Goal: Task Accomplishment & Management: Use online tool/utility

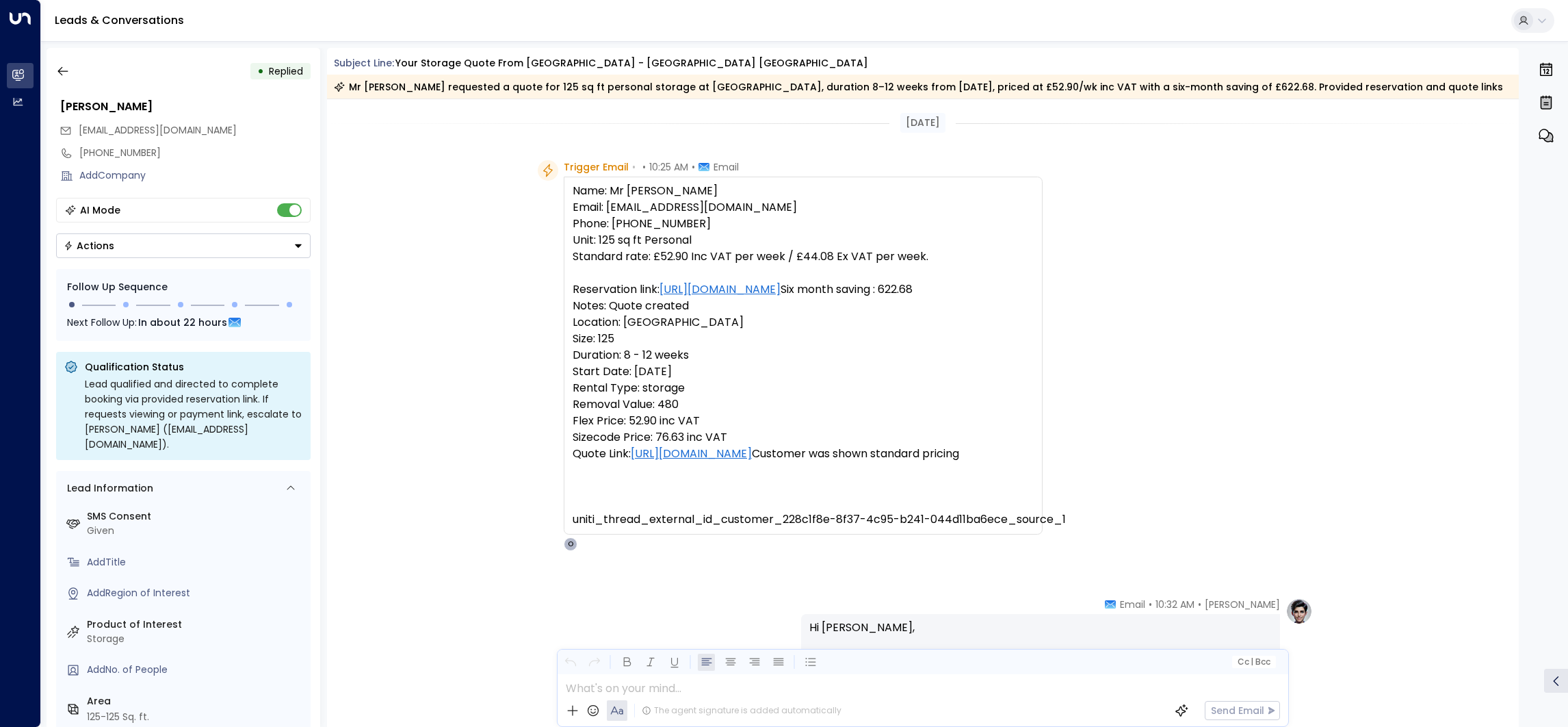
scroll to position [577, 0]
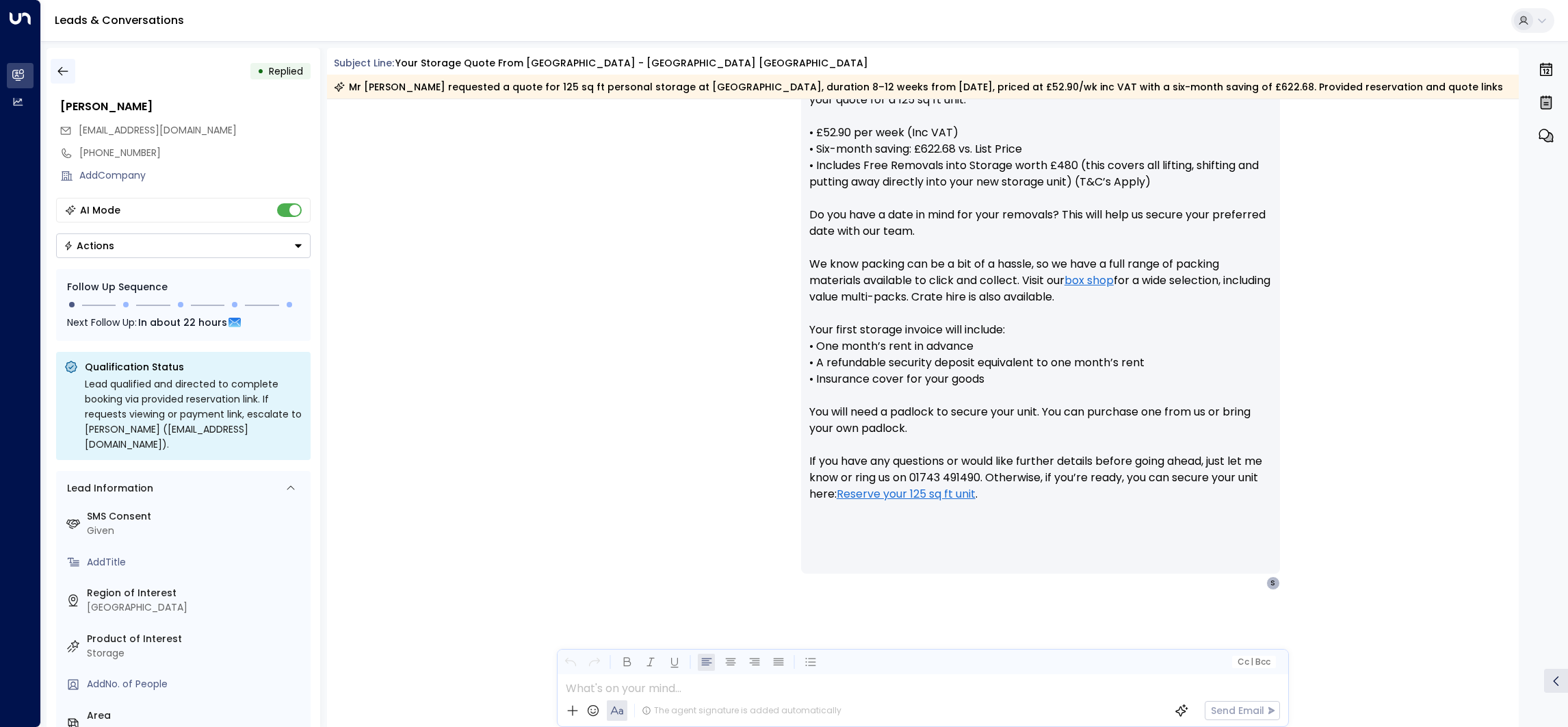
click at [59, 71] on icon "button" at bounding box center [62, 71] width 14 height 14
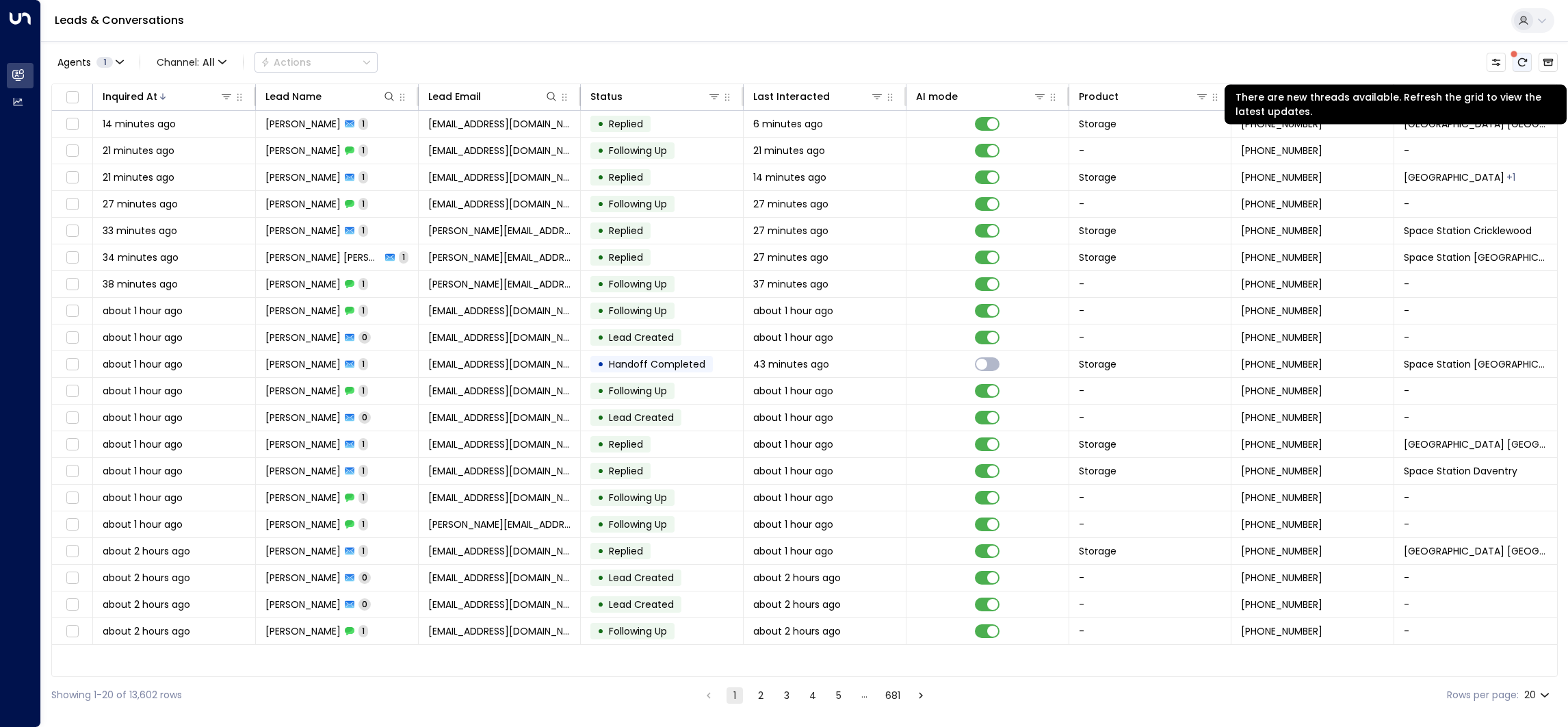
click at [1516, 63] on icon "There are new threads available. Refresh the grid to view the latest updates." at bounding box center [1522, 62] width 11 height 11
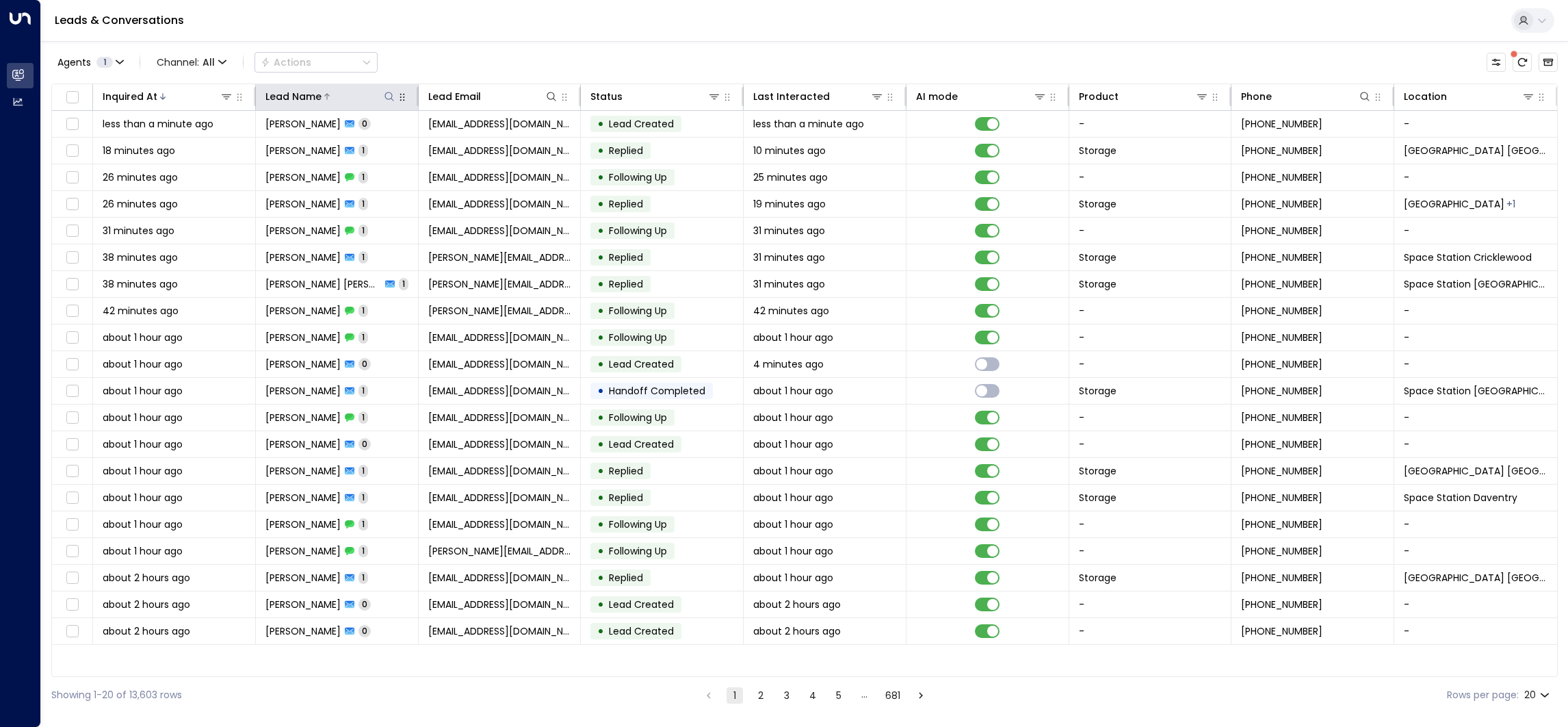
click at [383, 96] on button at bounding box center [389, 96] width 14 height 14
click at [459, 24] on div "Leads & Conversations" at bounding box center [804, 21] width 1527 height 42
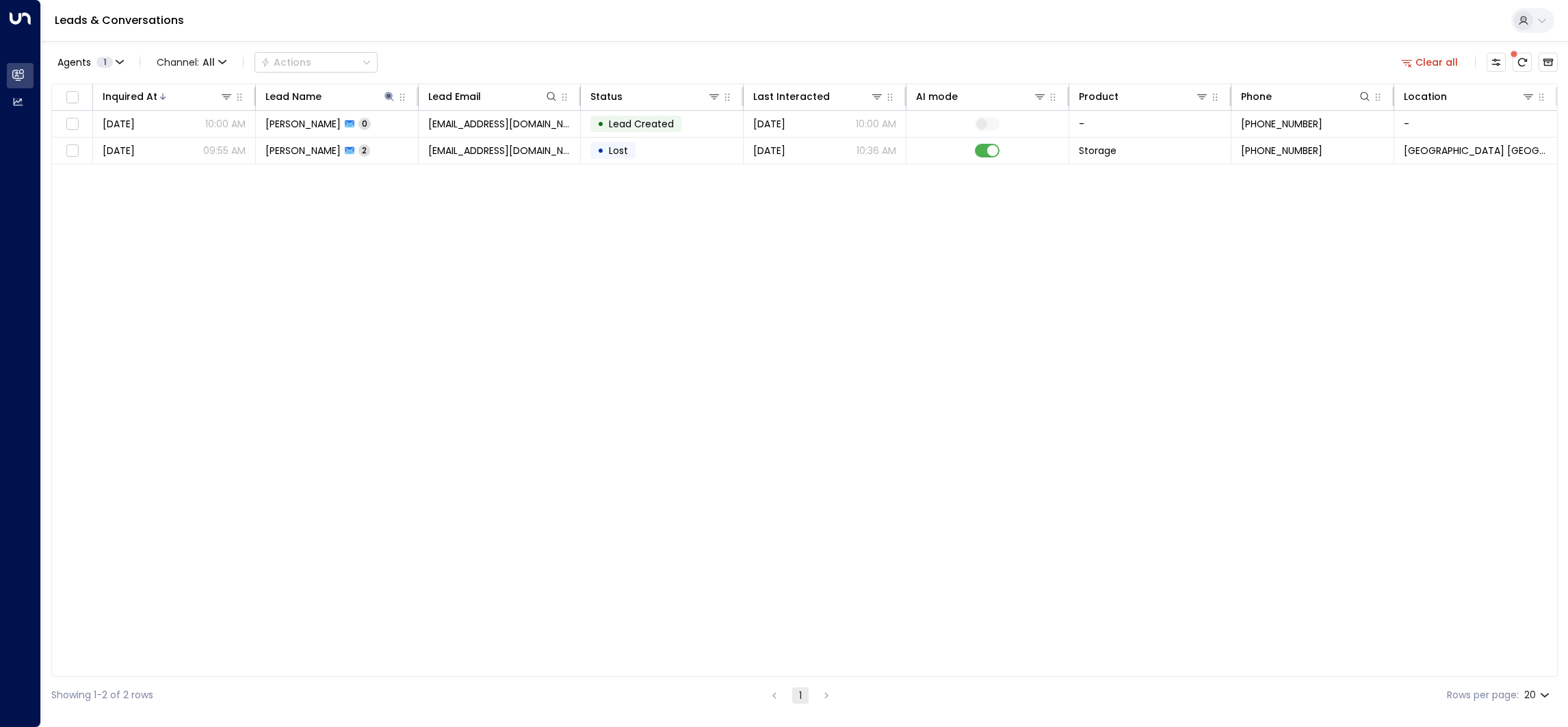
click at [994, 167] on div "Inquired At Lead Name Lead Email Status Last Interacted AI mode Product Phone L…" at bounding box center [804, 380] width 1506 height 594
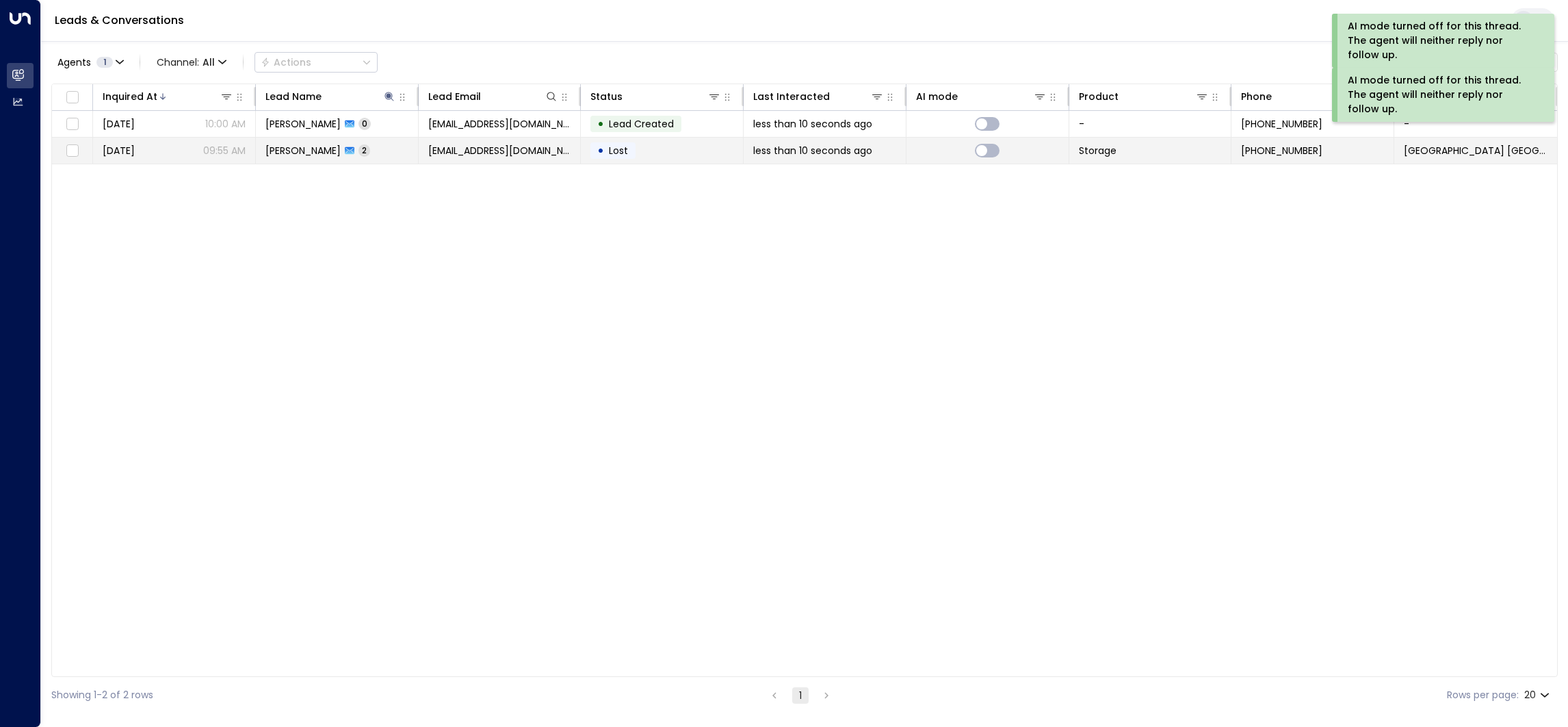
click at [522, 153] on span "[EMAIL_ADDRESS][DOMAIN_NAME]" at bounding box center [499, 150] width 143 height 14
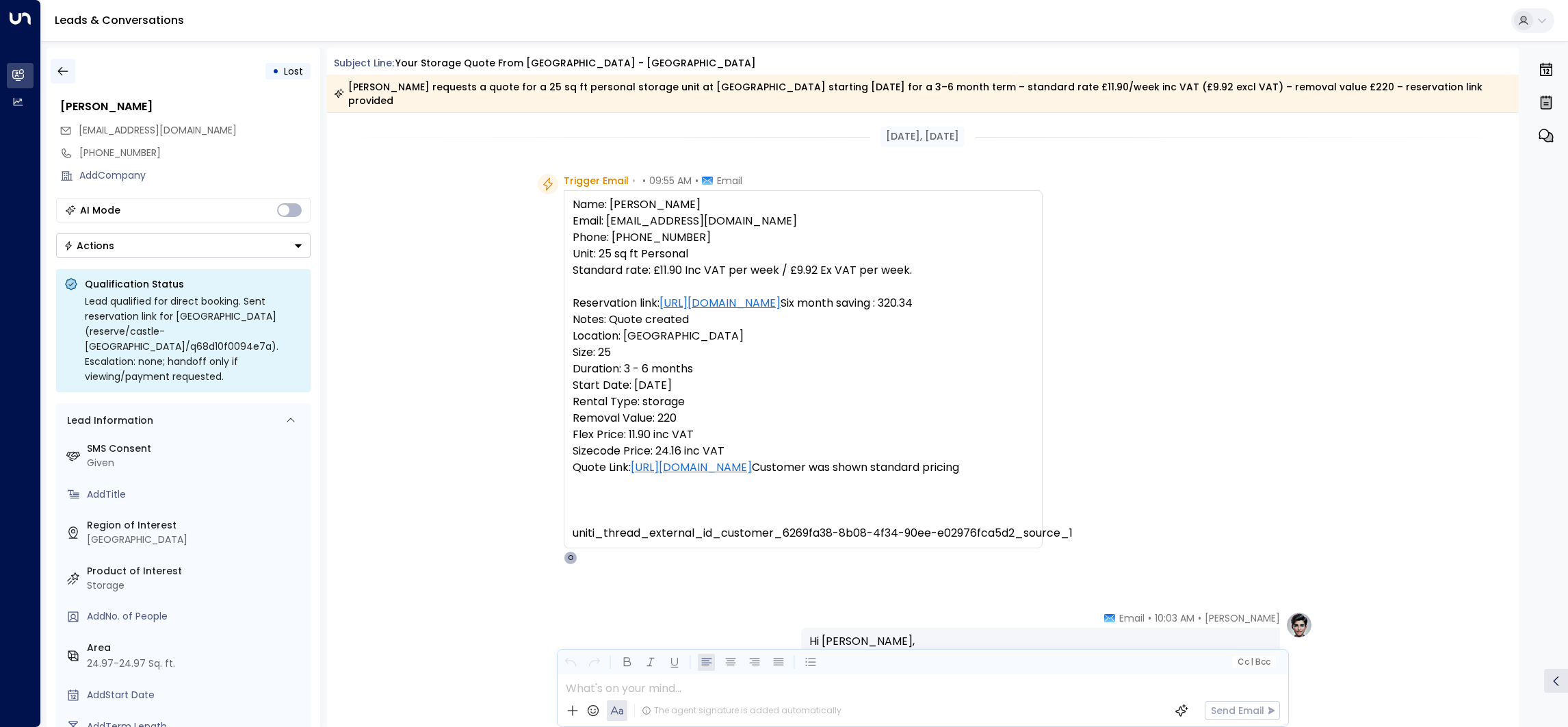
click at [61, 64] on icon "button" at bounding box center [62, 71] width 14 height 14
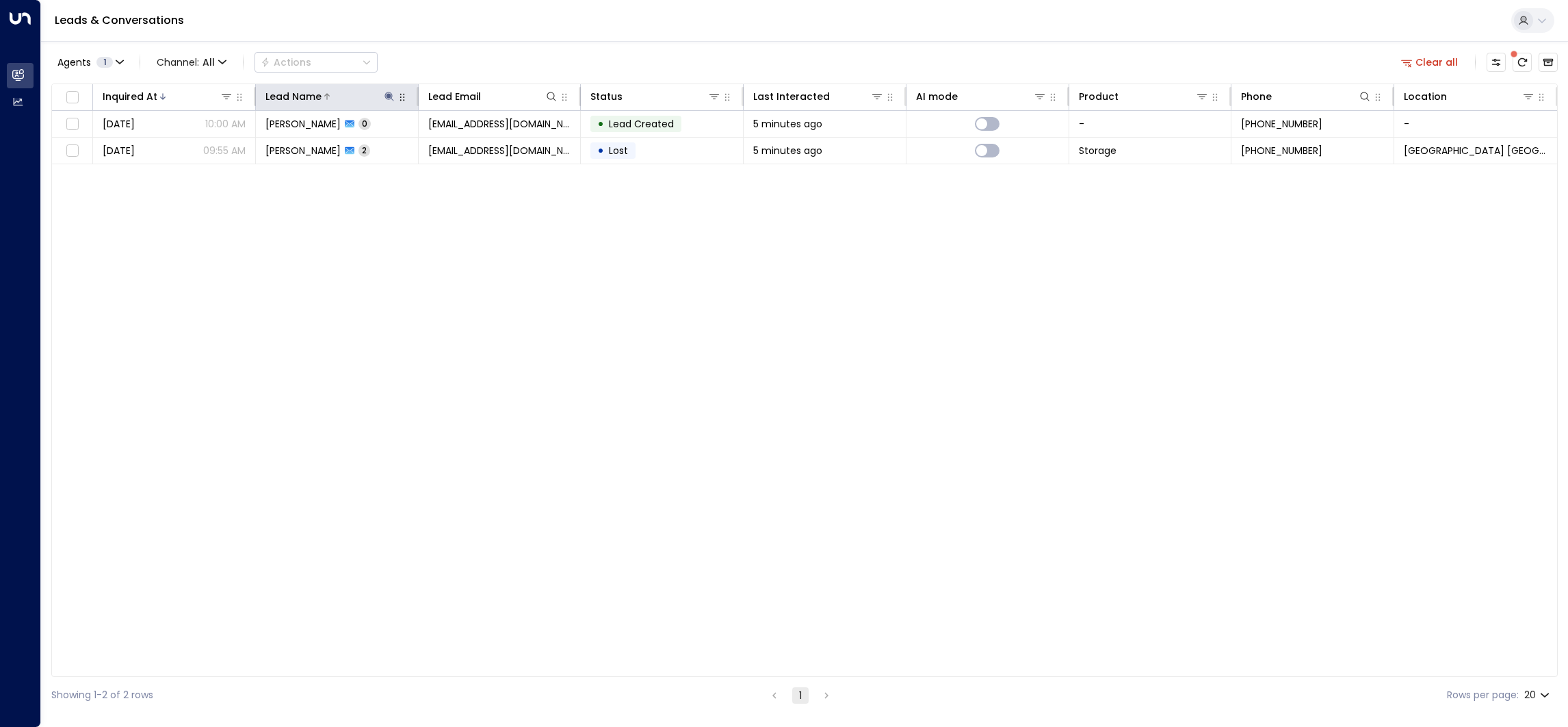
click at [384, 101] on icon at bounding box center [389, 97] width 11 height 11
click at [473, 149] on icon "button" at bounding box center [474, 147] width 9 height 9
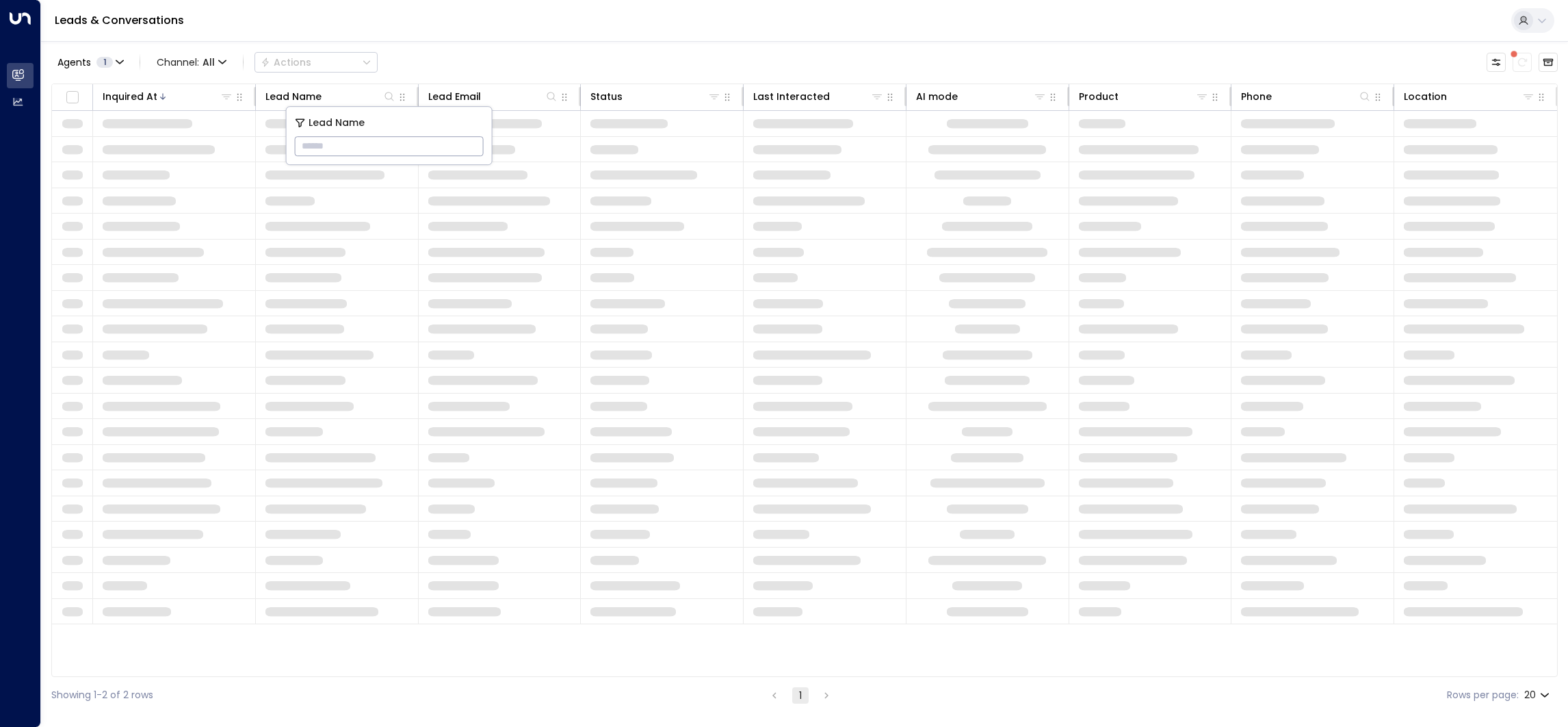
click at [473, 149] on input "text" at bounding box center [389, 146] width 189 height 25
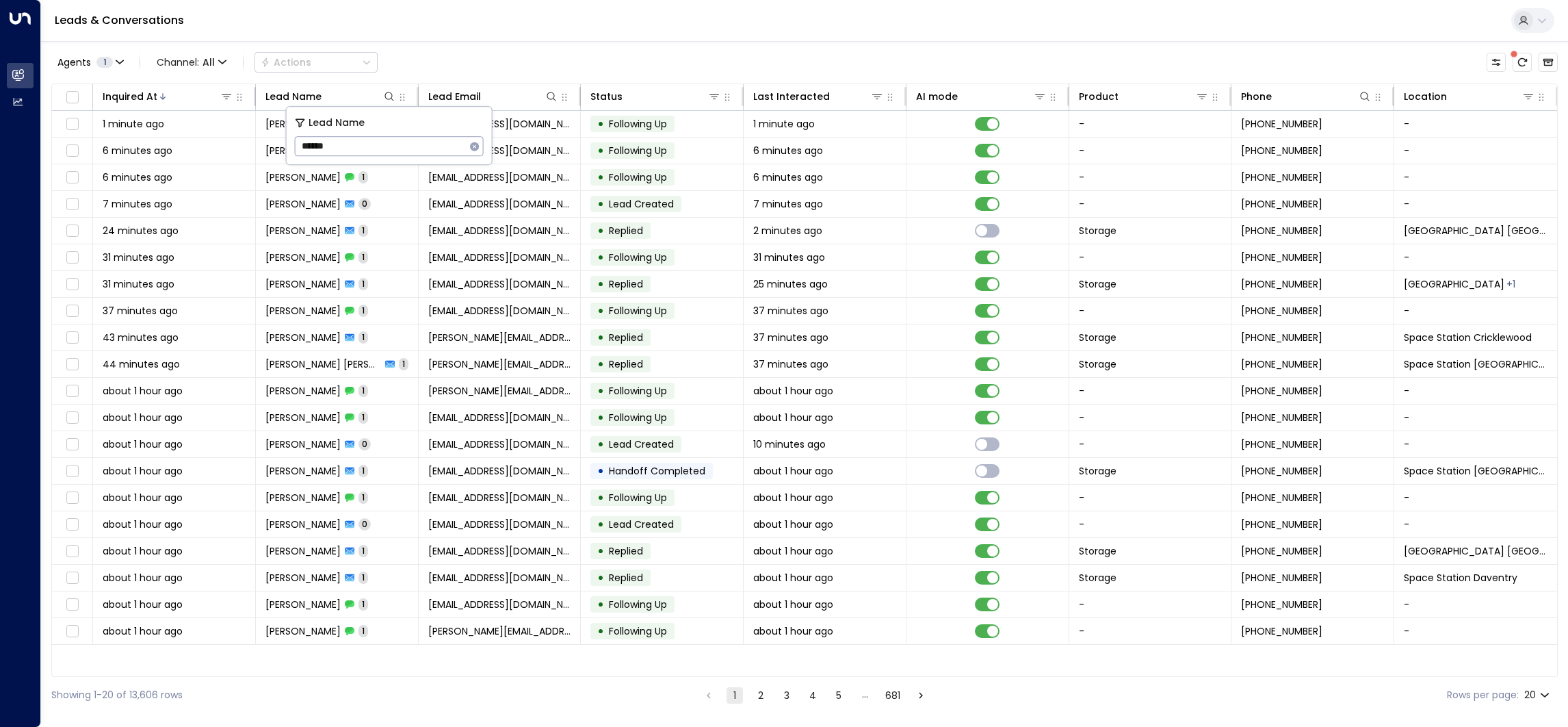
type input "******"
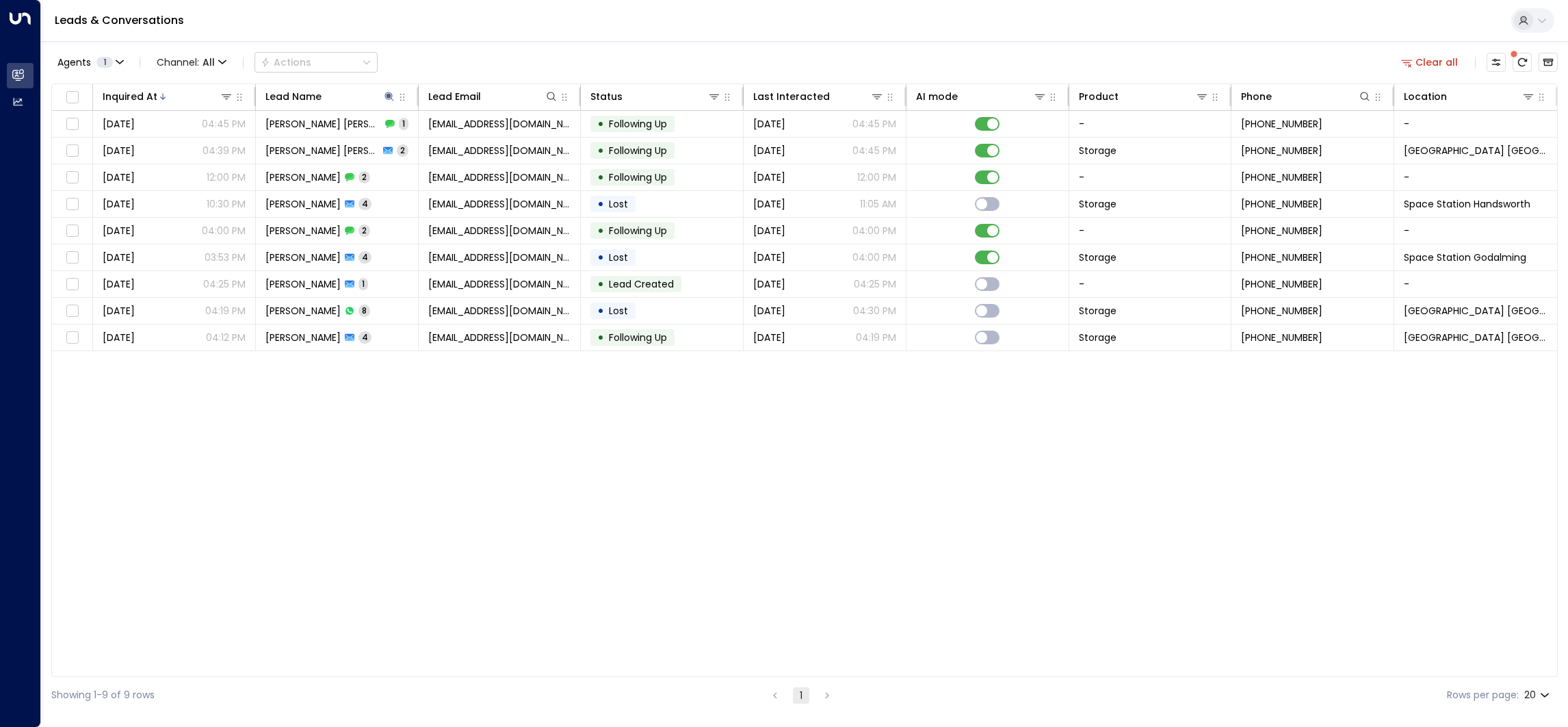
click at [575, 44] on div "Agents 1 Channel: All Actions Clear all Inquired At Lead Name Lead Email Status…" at bounding box center [804, 377] width 1506 height 673
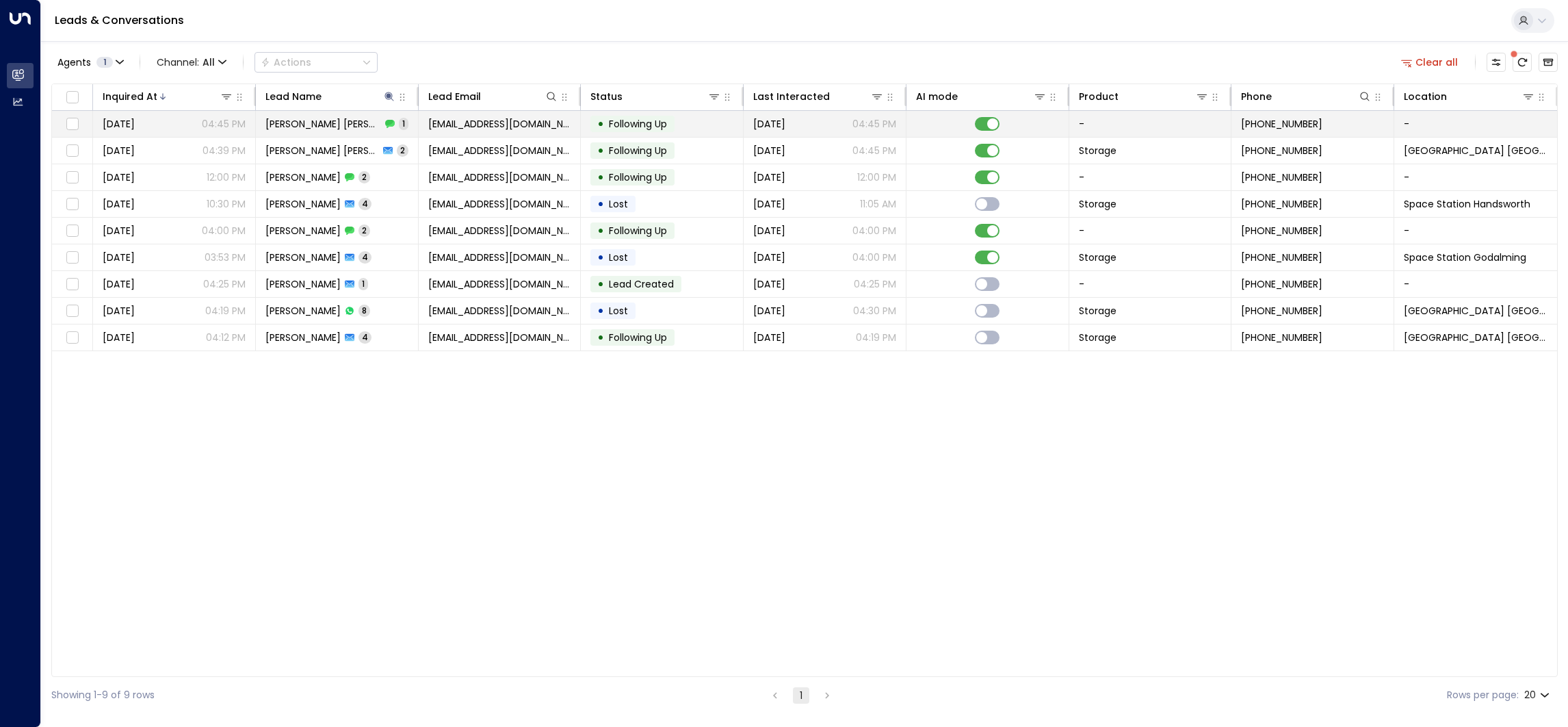
click at [389, 125] on td "[PERSON_NAME] [PERSON_NAME] 1" at bounding box center [337, 123] width 163 height 26
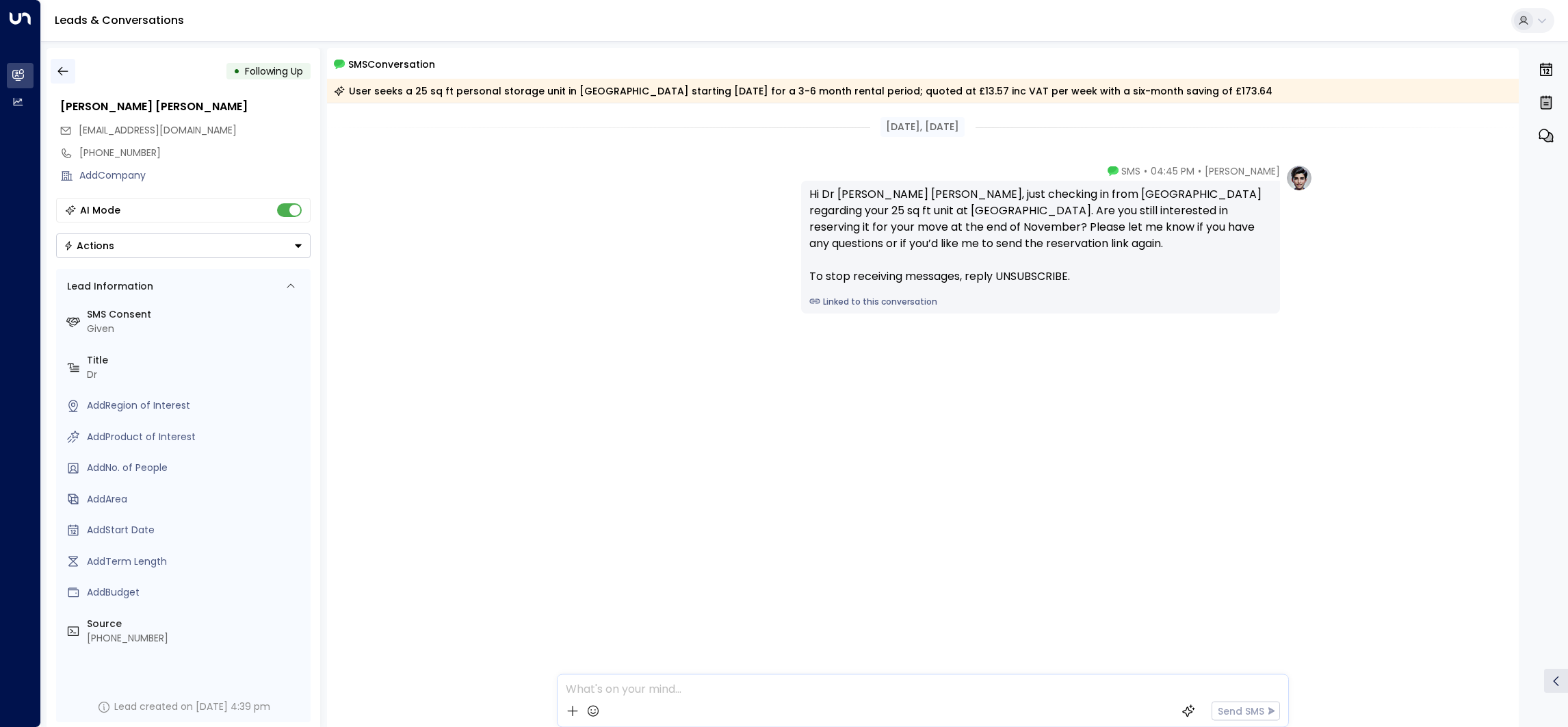
click at [68, 74] on icon "button" at bounding box center [62, 71] width 14 height 14
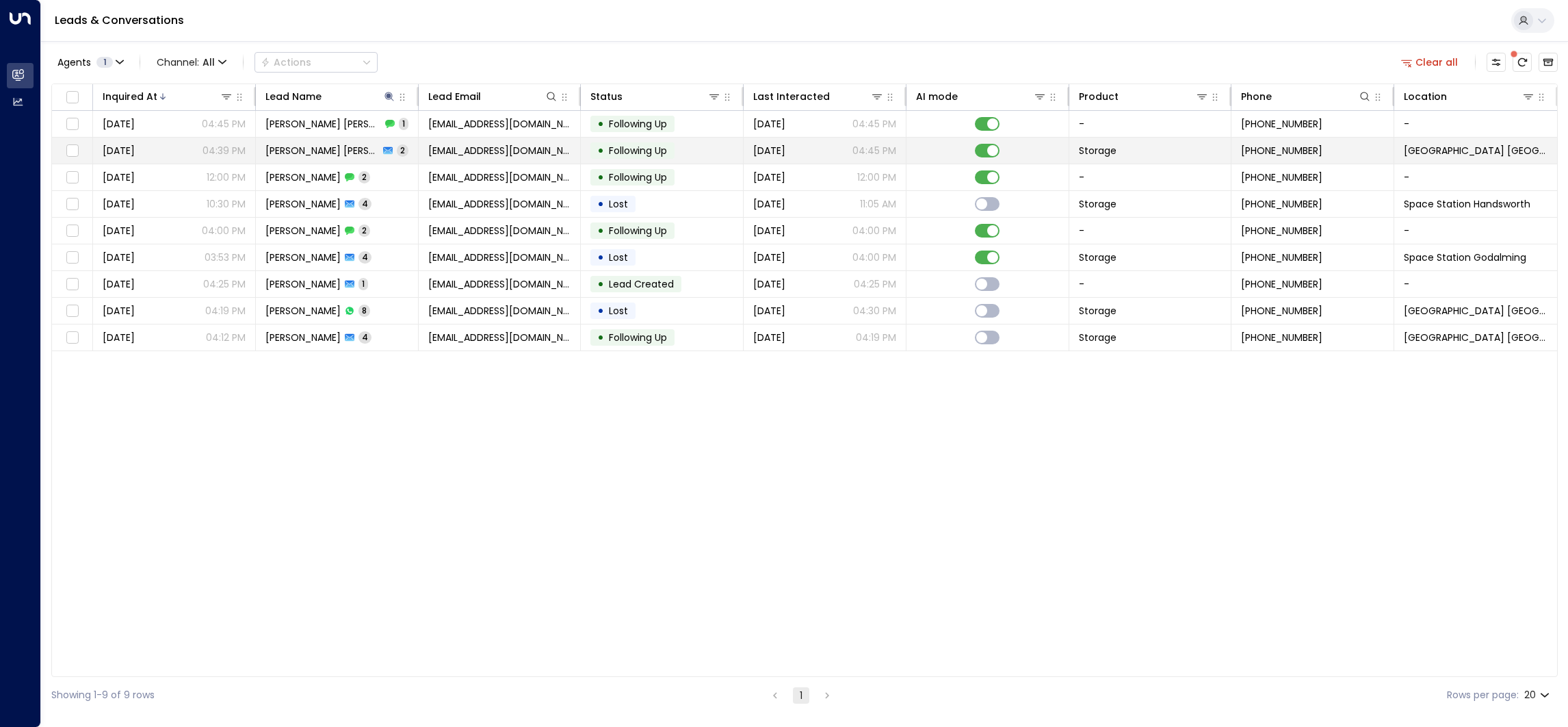
click at [556, 161] on td "[EMAIL_ADDRESS][DOMAIN_NAME]" at bounding box center [500, 150] width 163 height 26
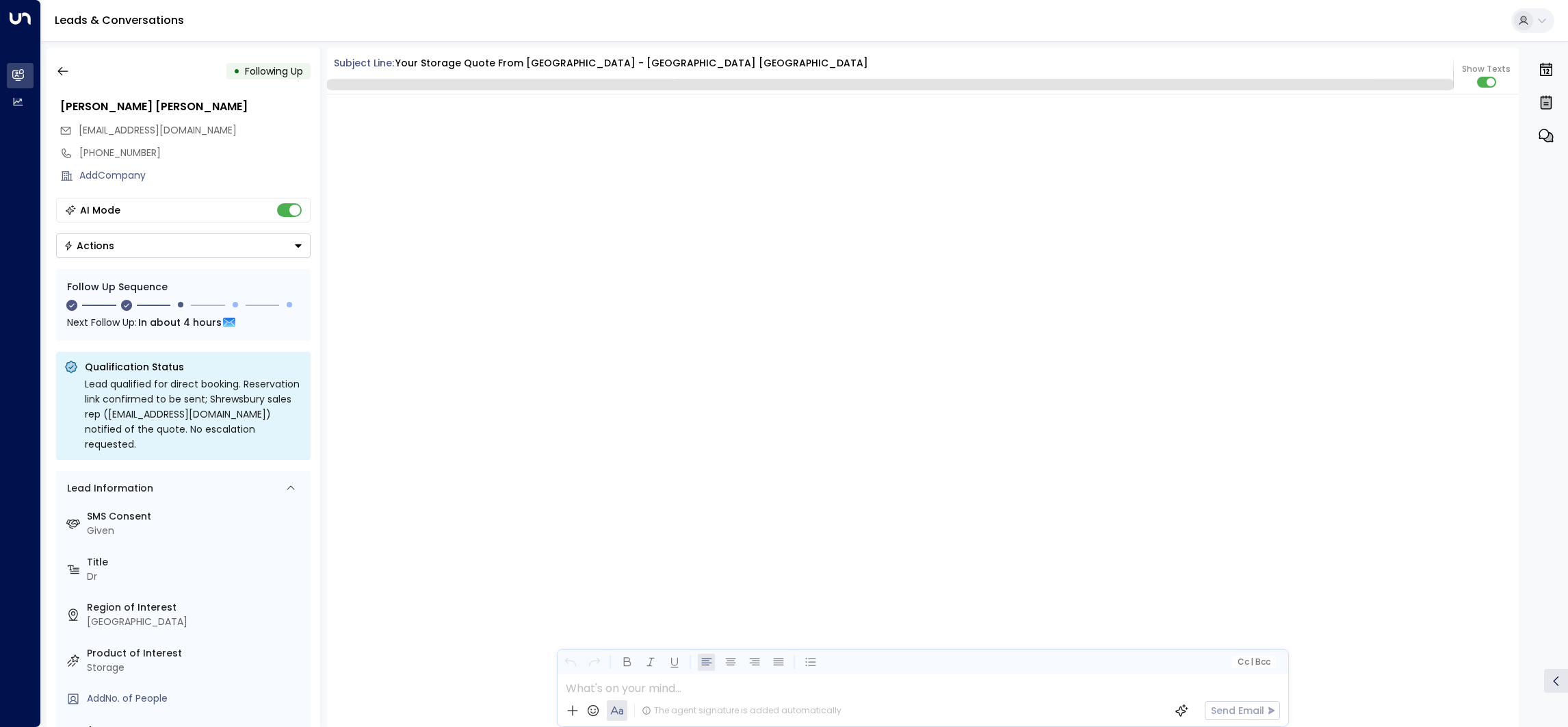
scroll to position [1292, 0]
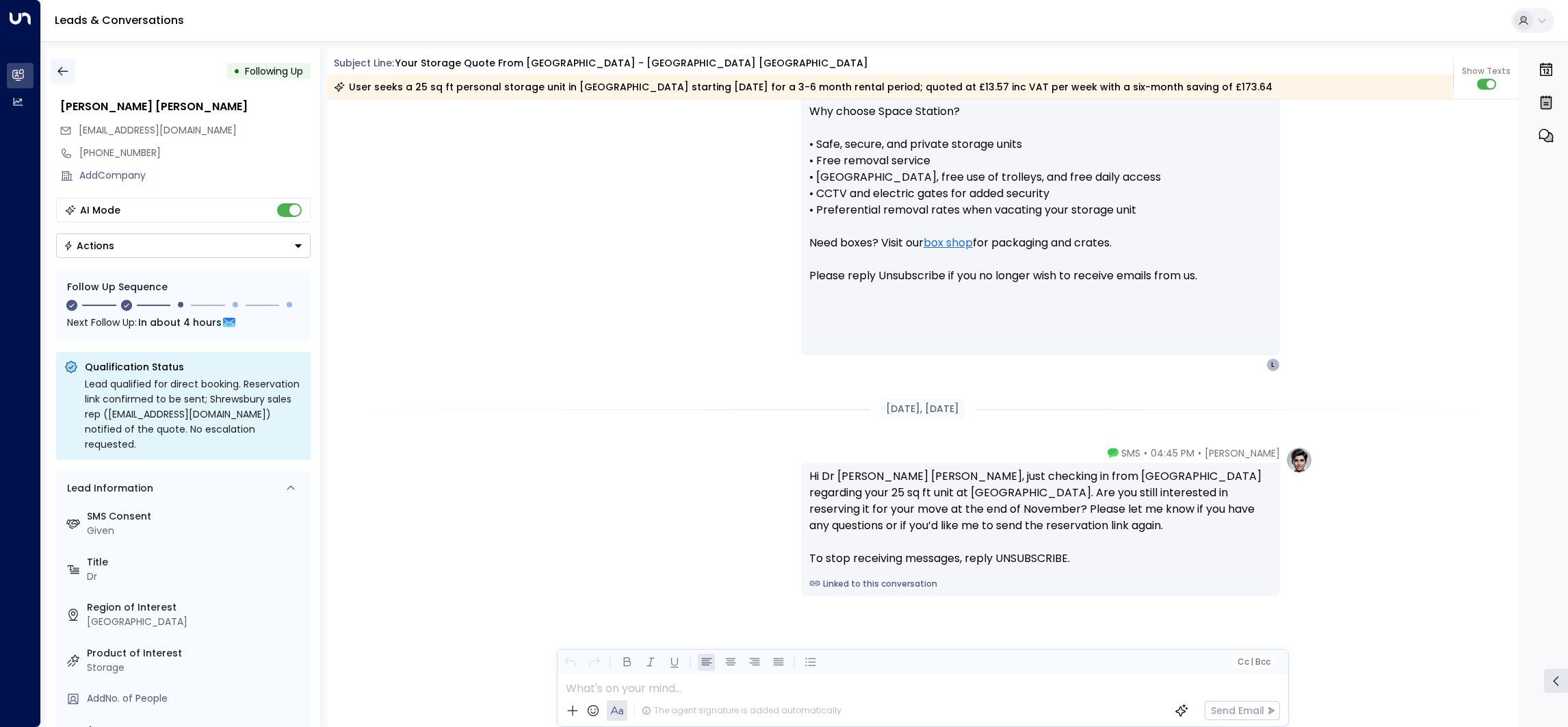
click at [63, 72] on icon "button" at bounding box center [62, 71] width 14 height 14
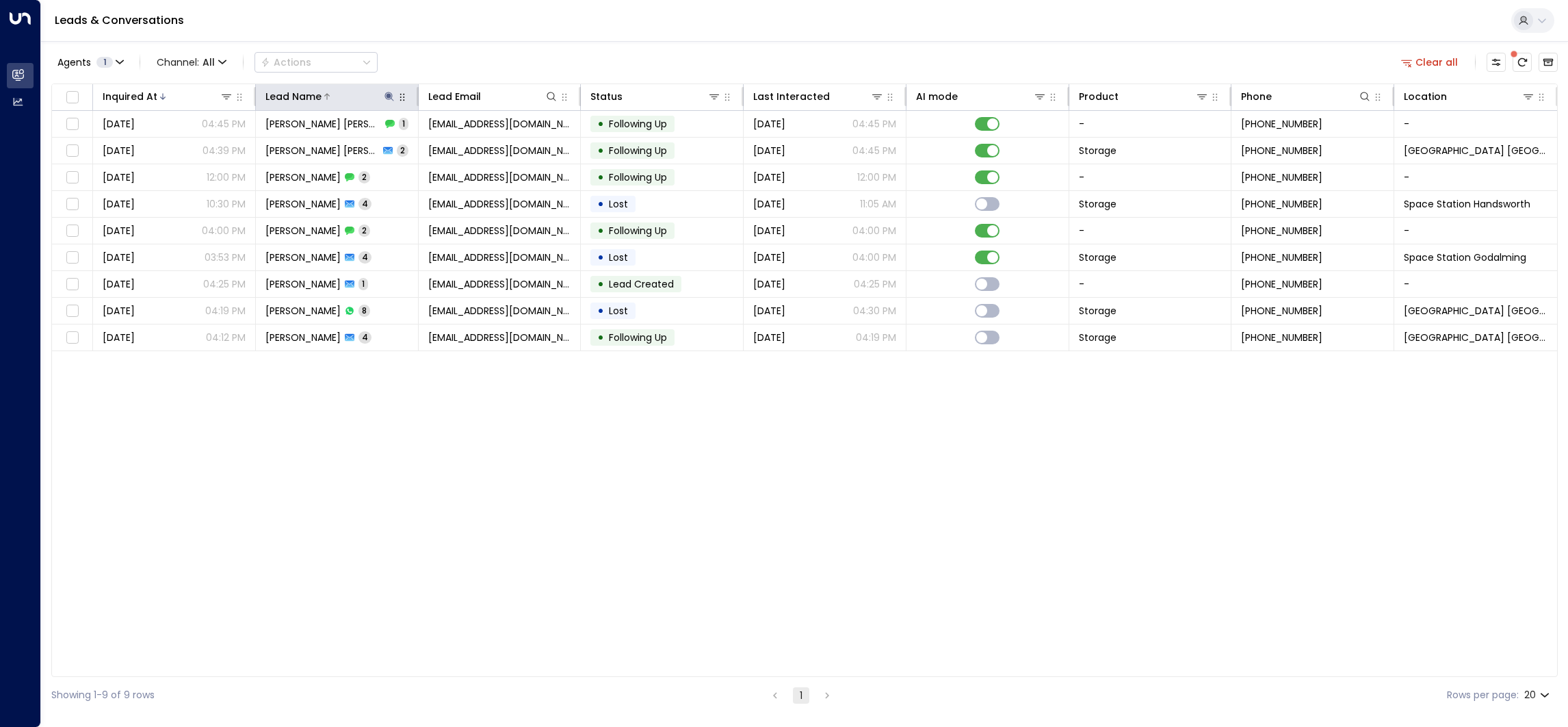
click at [388, 97] on icon at bounding box center [389, 96] width 9 height 9
click at [474, 142] on icon "button" at bounding box center [474, 147] width 9 height 9
click at [428, 148] on input "text" at bounding box center [389, 146] width 189 height 25
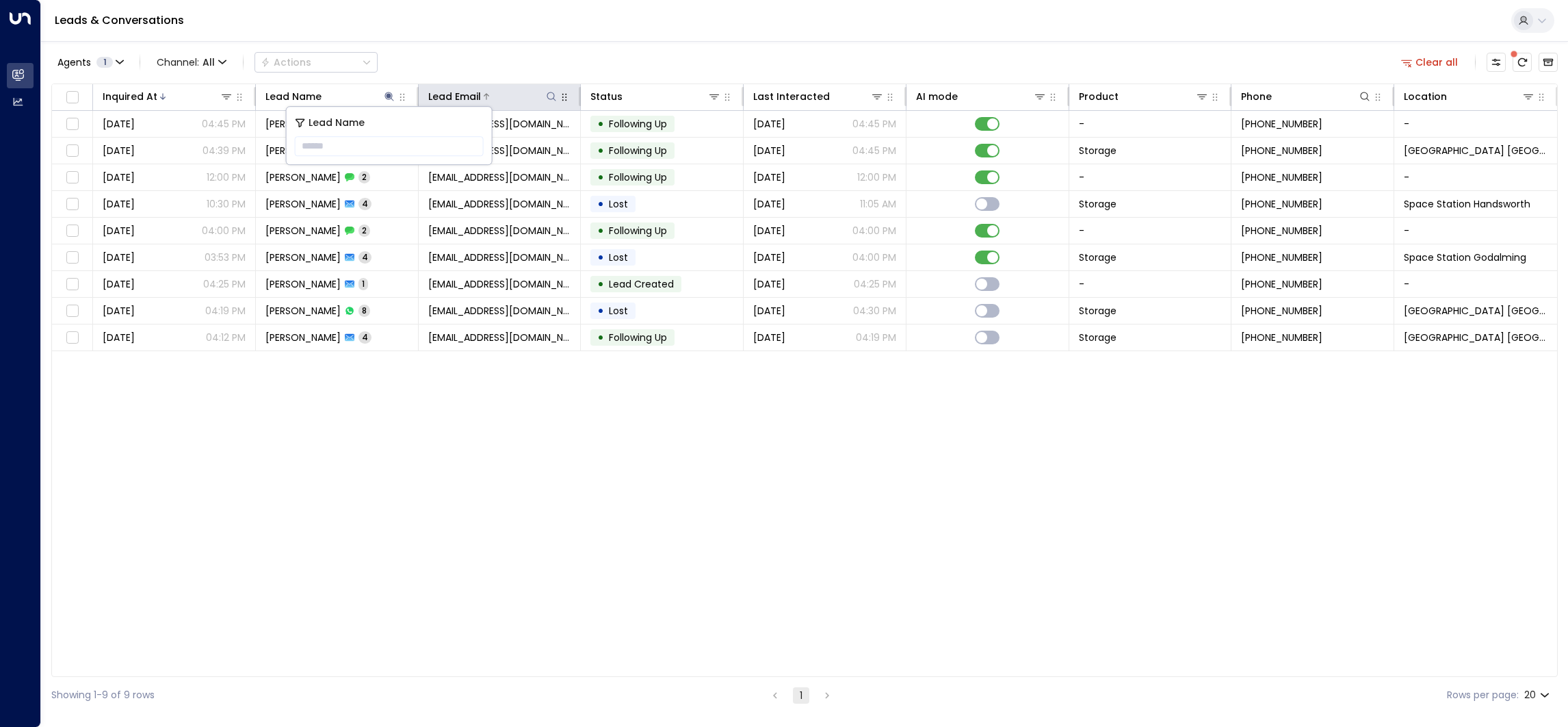
type input "**********"
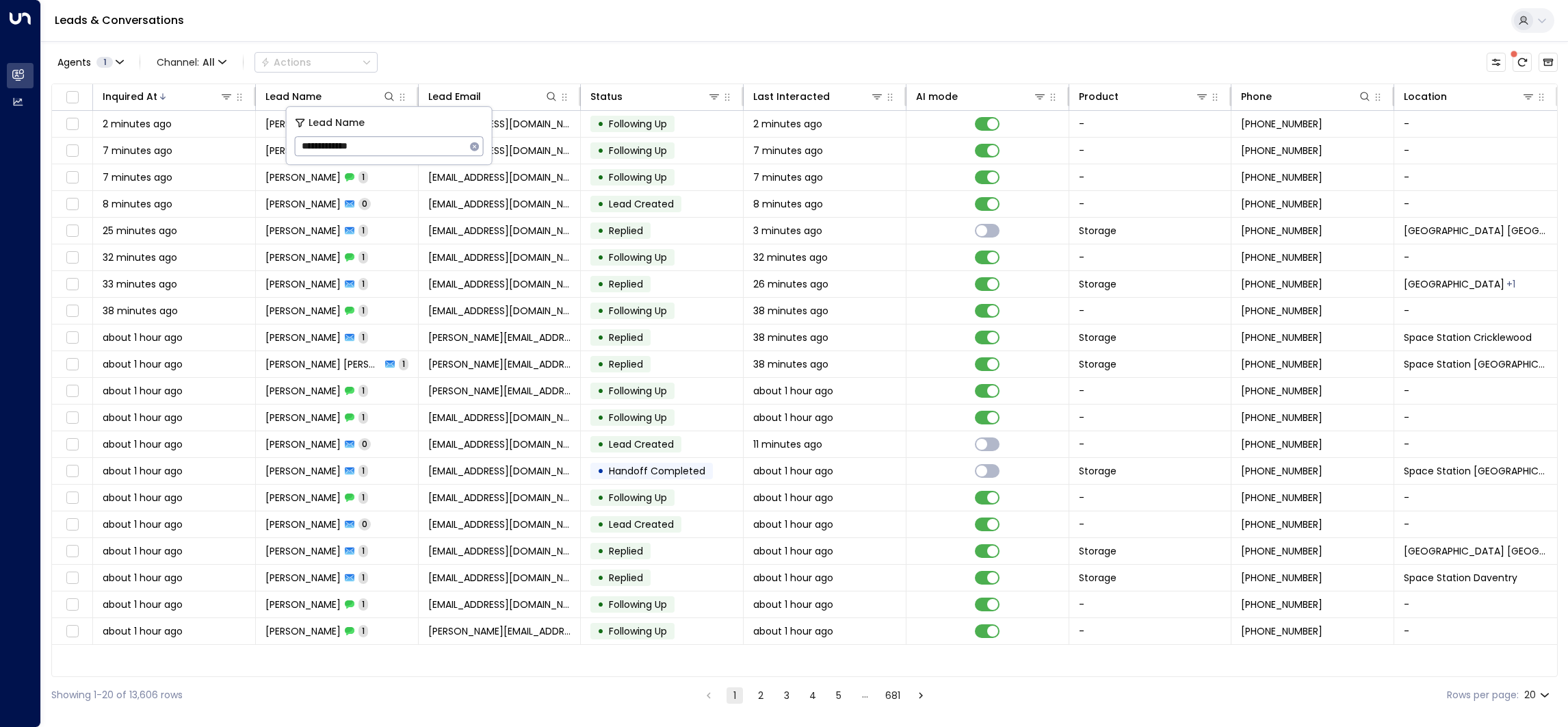
click at [470, 58] on div "Agents 1 Channel: All Actions" at bounding box center [804, 62] width 1506 height 29
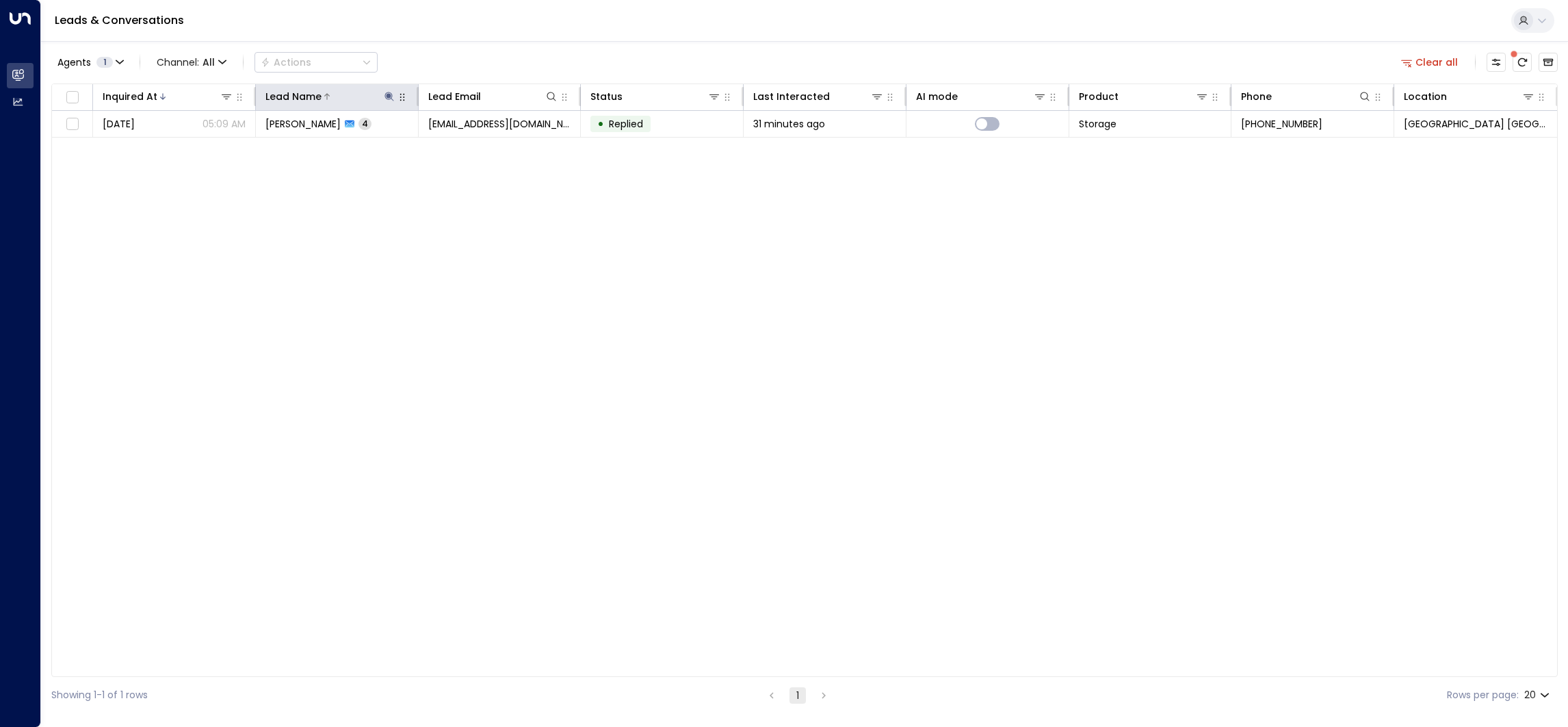
click at [388, 92] on icon at bounding box center [389, 96] width 9 height 9
click at [475, 146] on icon "button" at bounding box center [474, 147] width 9 height 9
click at [527, 63] on div "Agents 1 Channel: All Actions Clear all" at bounding box center [804, 62] width 1506 height 29
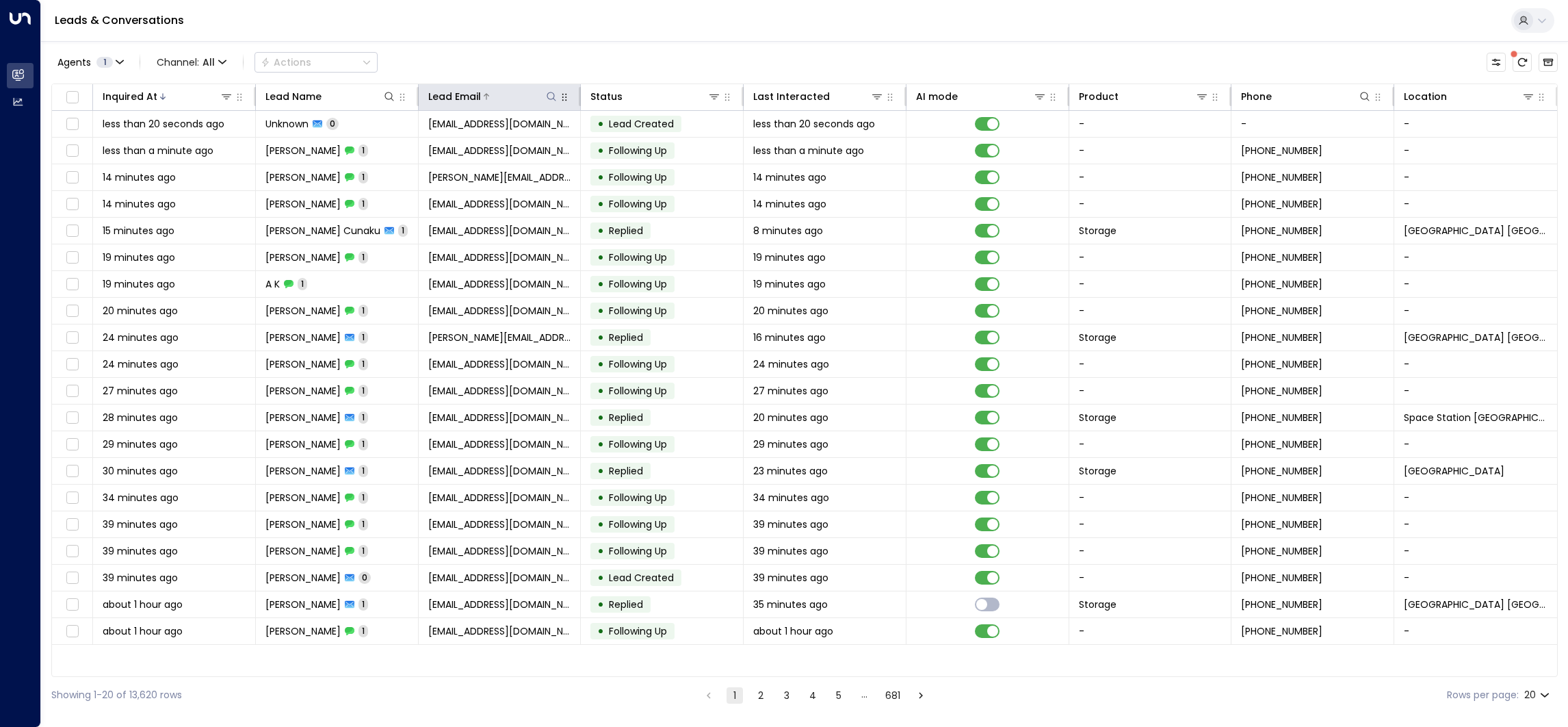
click at [549, 94] on icon at bounding box center [551, 97] width 11 height 11
type input "**********"
click at [599, 4] on div "Leads & Conversations" at bounding box center [804, 21] width 1527 height 42
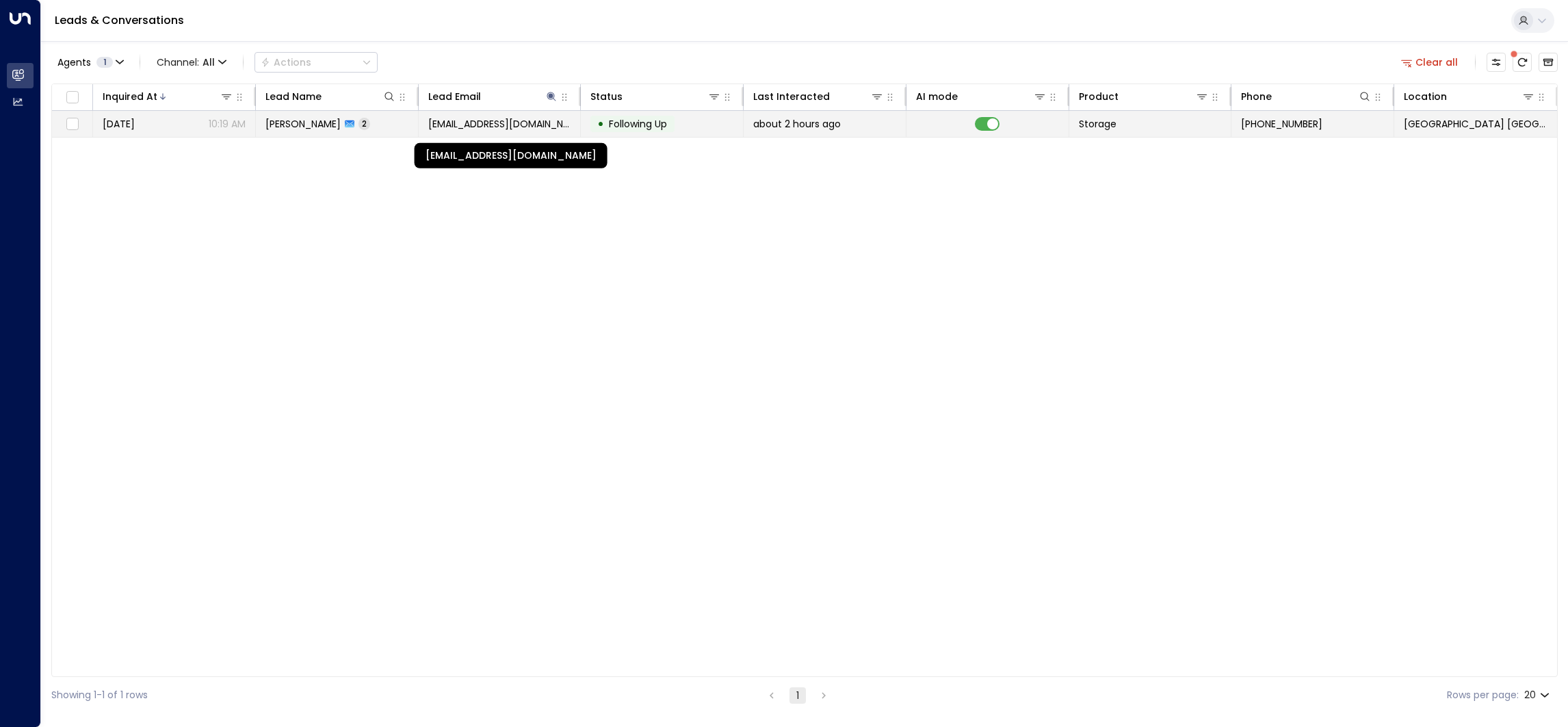
click at [518, 128] on span "[EMAIL_ADDRESS][DOMAIN_NAME]" at bounding box center [499, 123] width 143 height 14
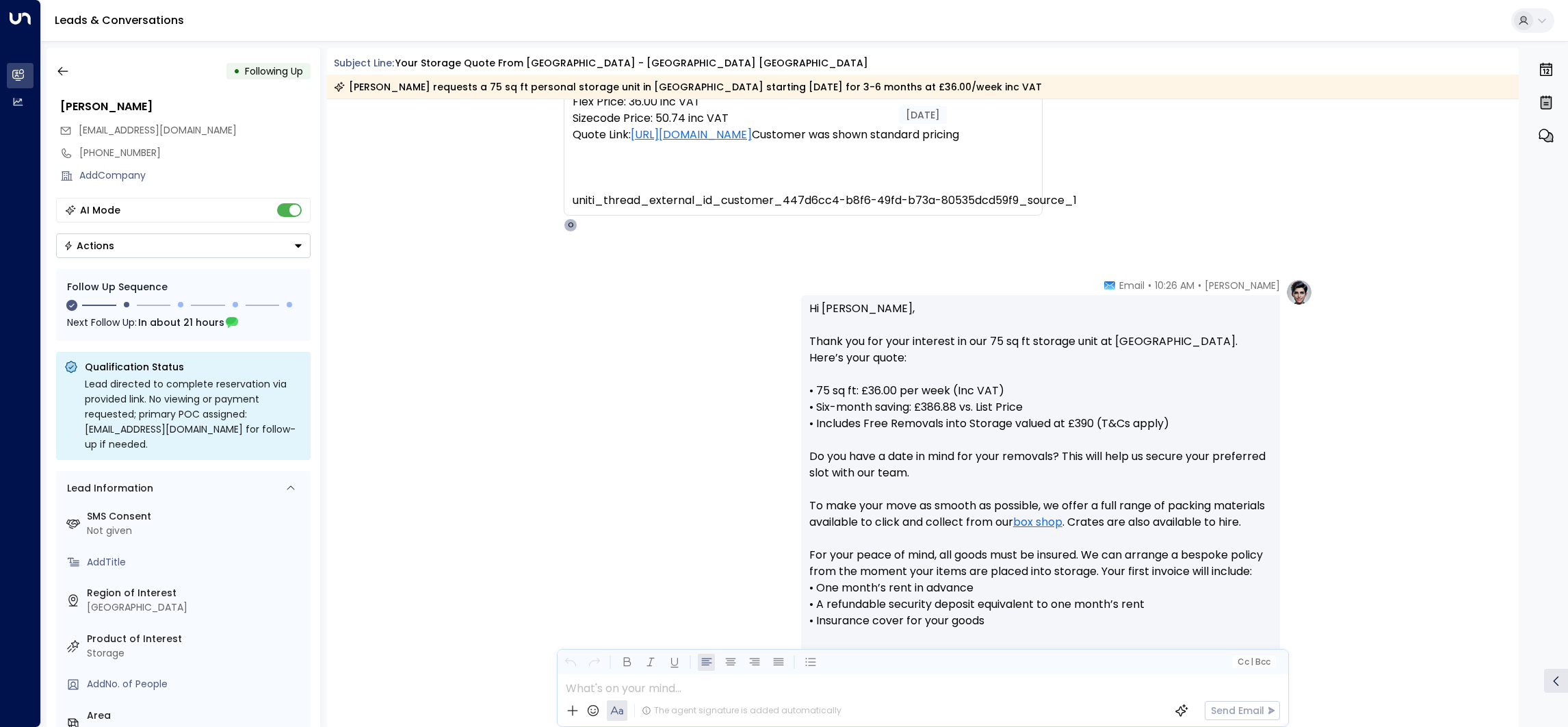
scroll to position [305, 0]
